Goal: Navigation & Orientation: Find specific page/section

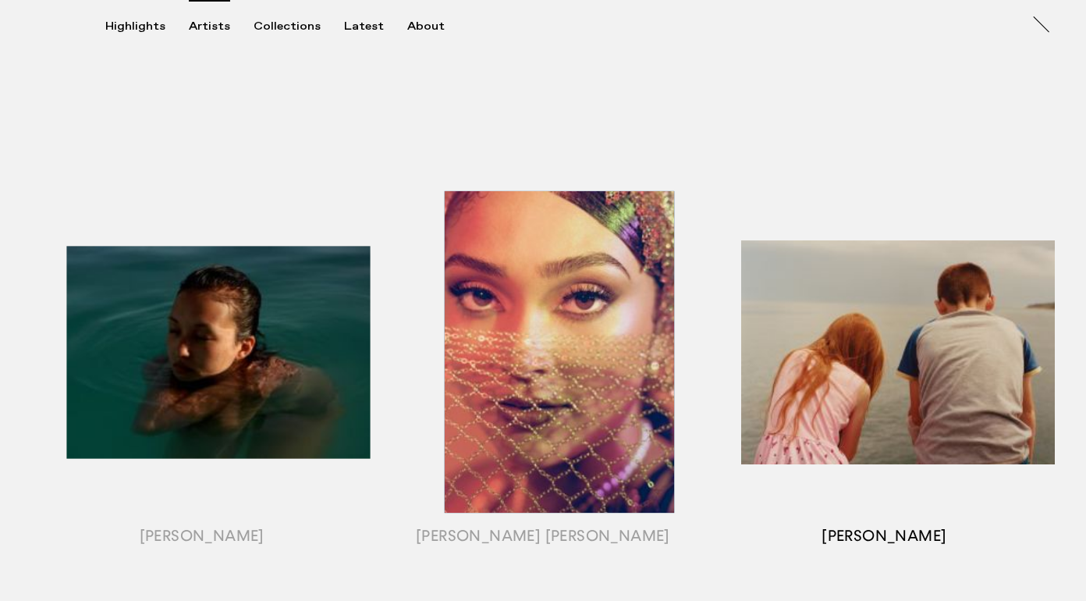
scroll to position [781, 0]
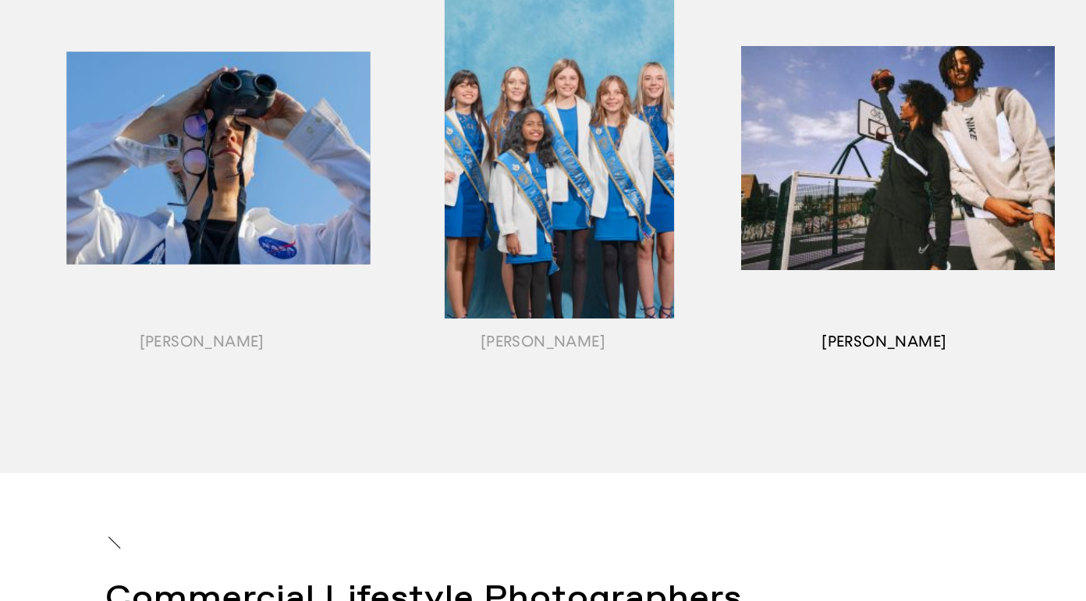
scroll to position [1830, 0]
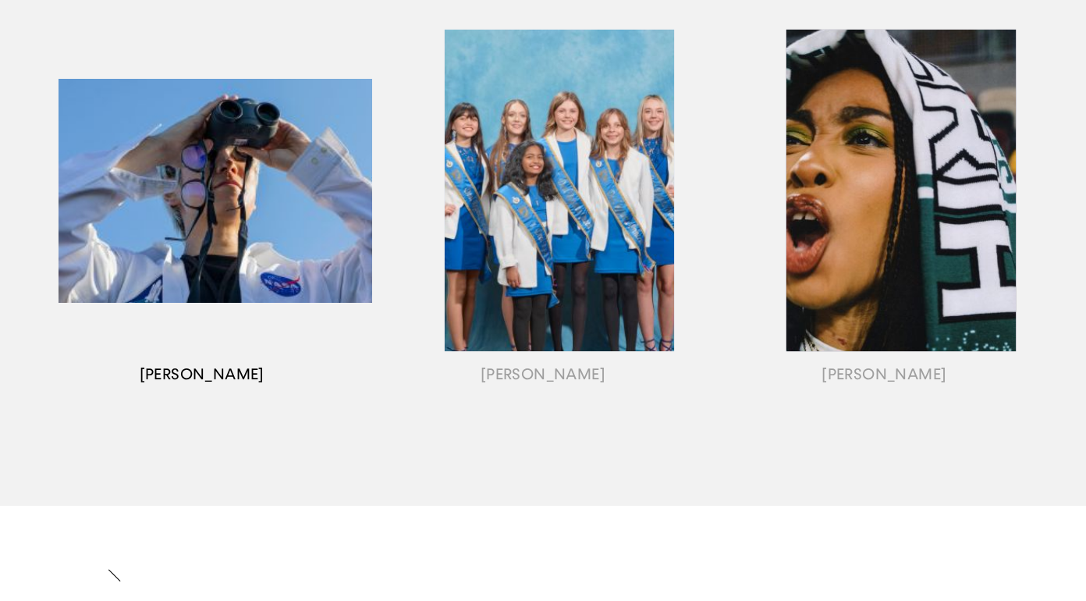
click at [308, 259] on div "button" at bounding box center [201, 209] width 341 height 487
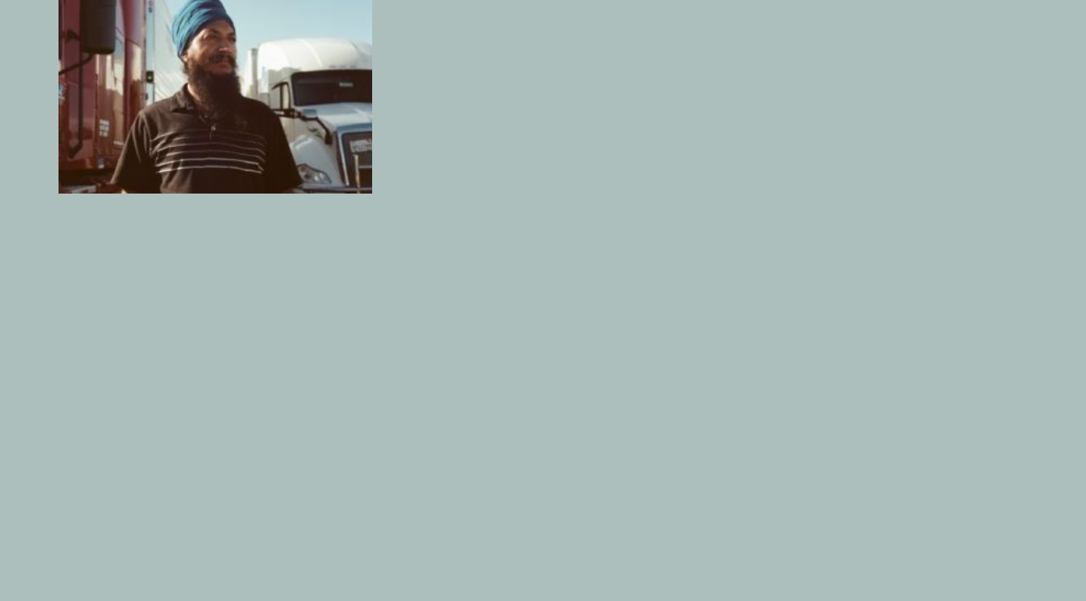
scroll to position [2178, 0]
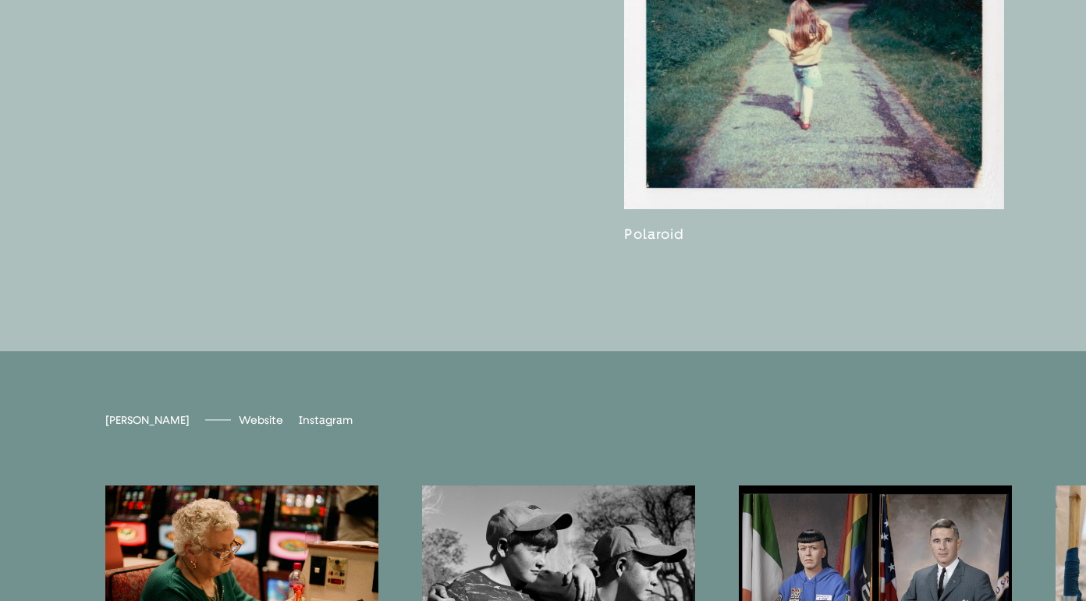
scroll to position [3474, 0]
